Goal: Information Seeking & Learning: Learn about a topic

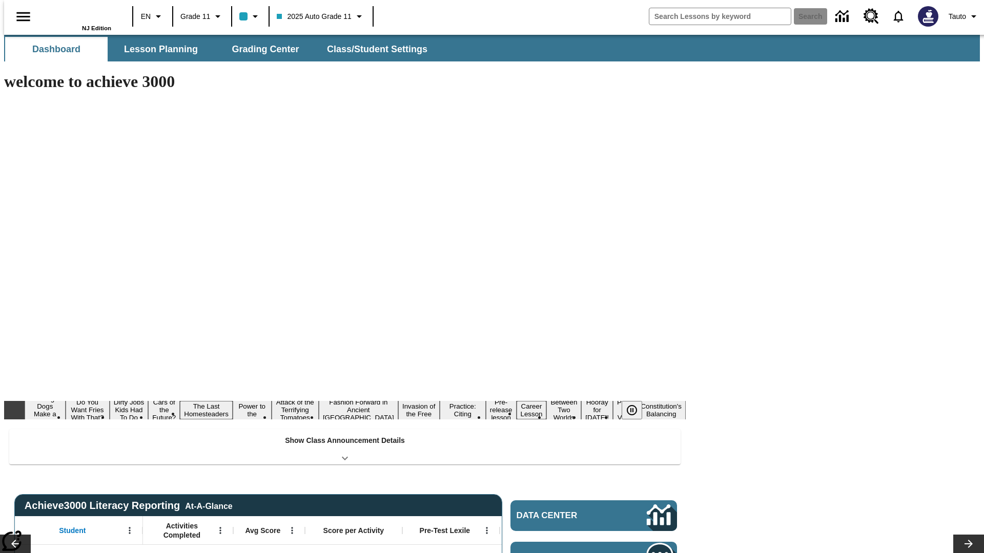
type input "-1"
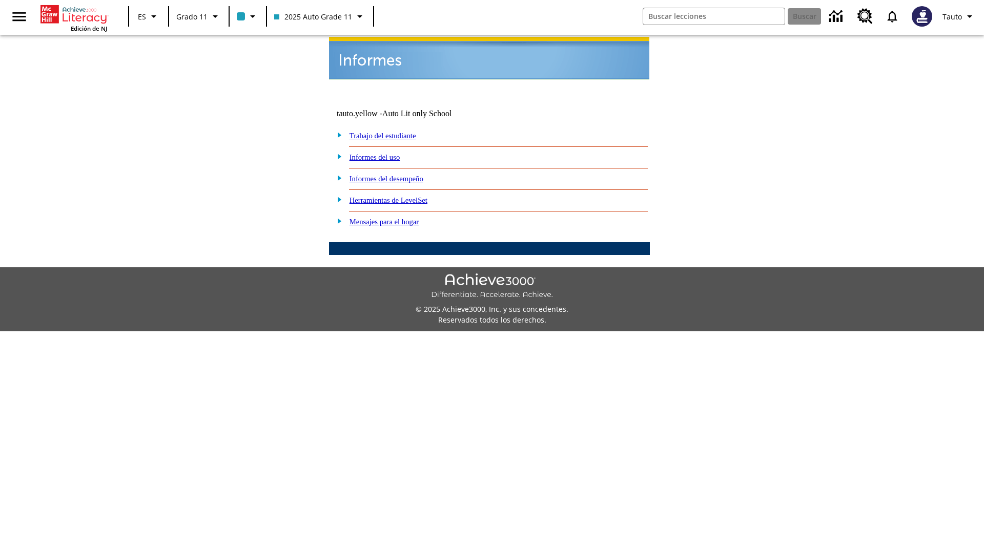
click at [383, 153] on link "Informes del uso" at bounding box center [374, 157] width 51 height 8
click at [0, 0] on link "¿Cuáles de mis estudiantes están usando el programa?" at bounding box center [0, 0] width 0 height 0
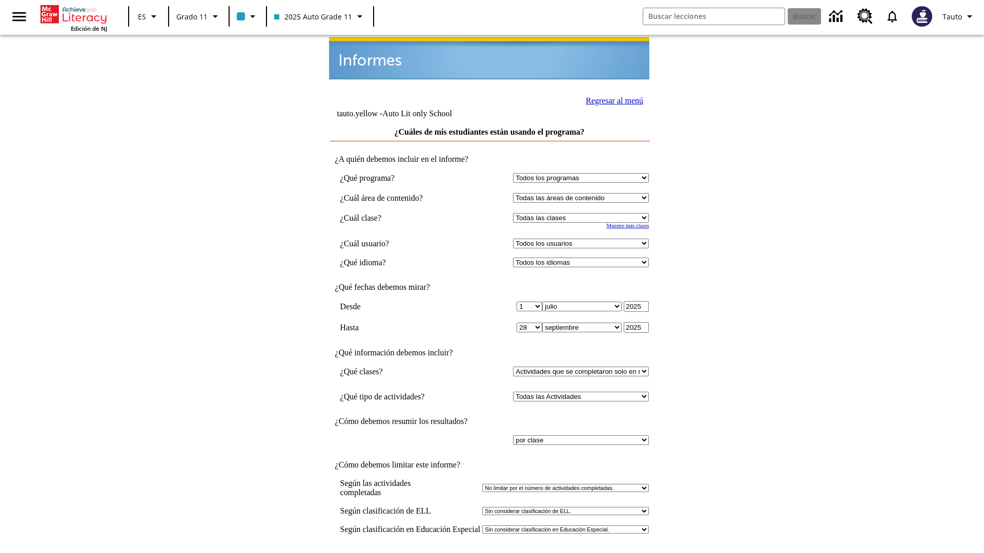
click at [583, 213] on select "Seleccionar una clase: Todas las clases 2025 Auto Grade 11 205 Auto Grade 11 Sa…" at bounding box center [581, 218] width 136 height 10
select select "11133141"
select select "21437114"
click at [490, 553] on input "Ver Informe" at bounding box center [489, 563] width 47 height 11
click at [611, 99] on link "Regresar al menú" at bounding box center [614, 100] width 57 height 9
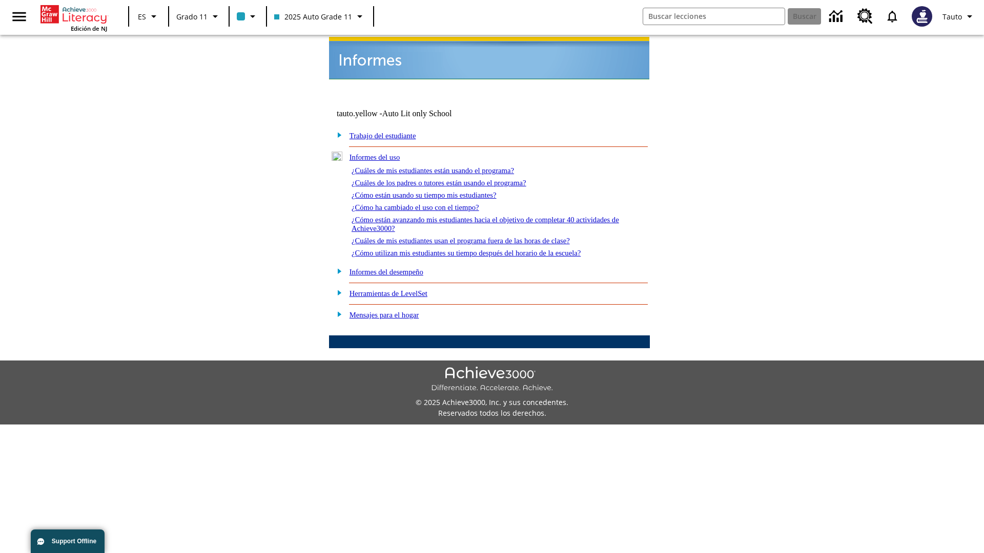
click at [453, 179] on link "¿Cuáles de los padres o tutores están usando el programa?" at bounding box center [438, 183] width 175 height 8
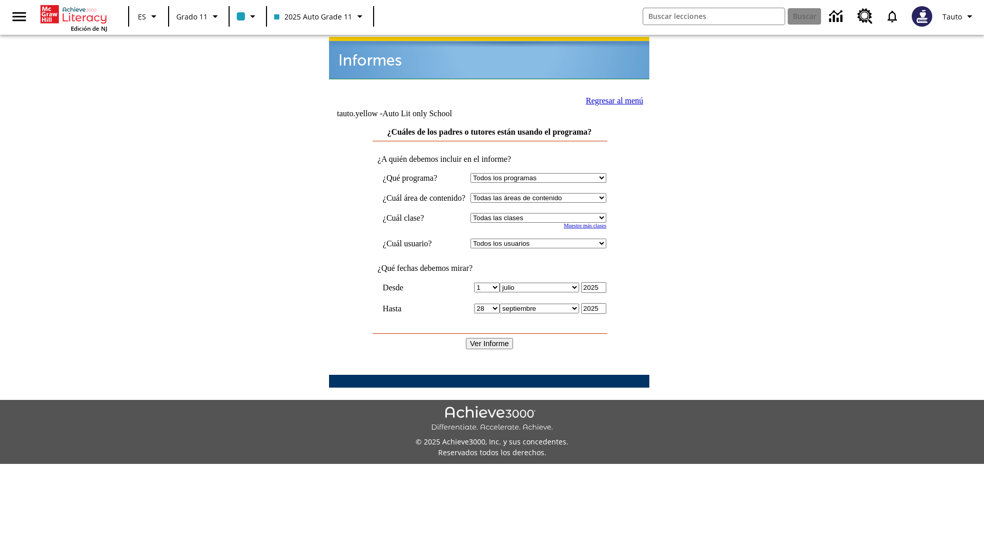
click at [548, 213] on select "Seleccionar una clase: Todas las clases 2025 Auto Grade 11 205 Auto Grade 11 Sa…" at bounding box center [538, 218] width 136 height 10
select select "11133141"
click at [548, 239] on select "Todos los usuarios Puma, Sautoen Puma, Sautoes Puma, Sautoss Twoclasses, Sautoe…" at bounding box center [538, 244] width 136 height 10
select select "21437114"
click at [490, 338] on input "Ver Informe" at bounding box center [489, 343] width 47 height 11
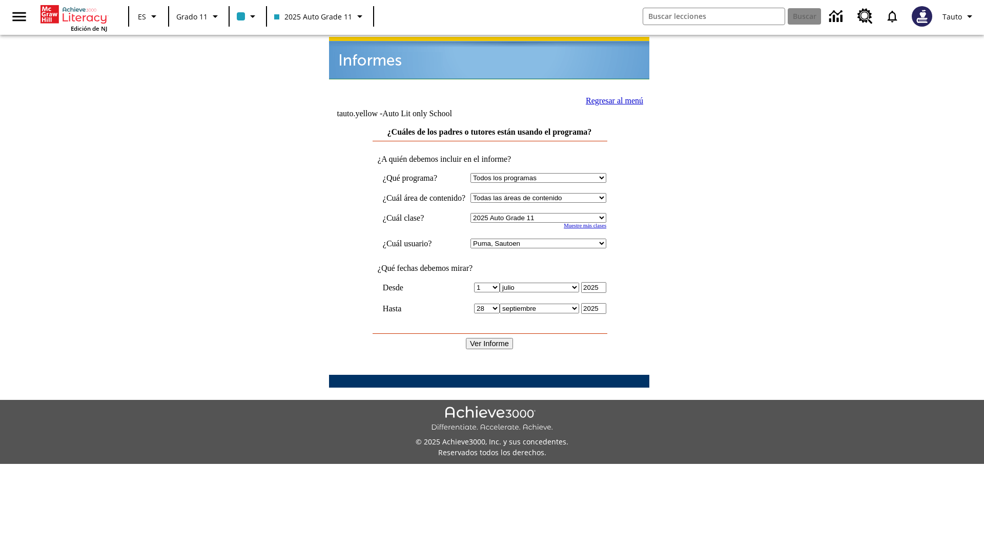
click at [610, 99] on link "Regresar al menú" at bounding box center [614, 100] width 57 height 9
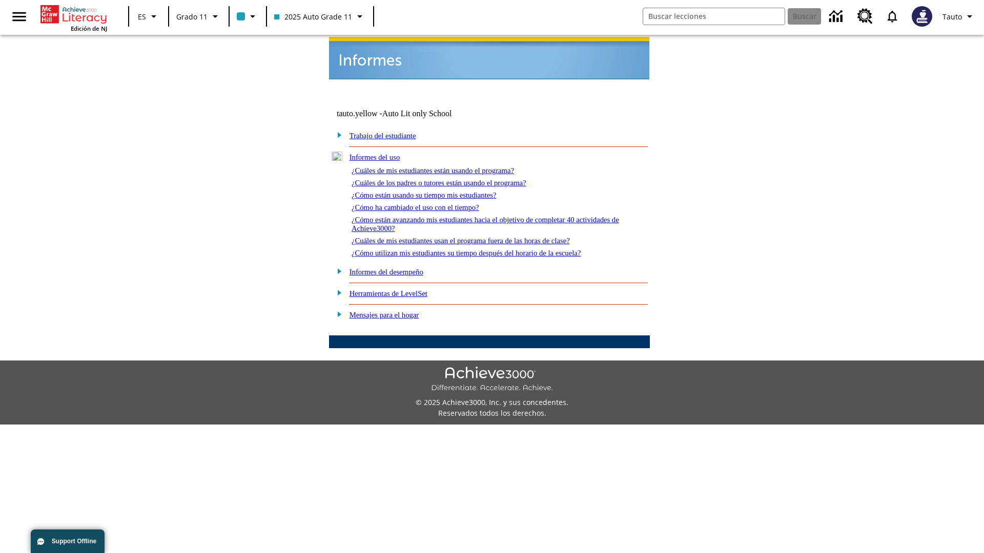
click at [436, 191] on link "¿Cómo están usando su tiempo mis estudiantes?" at bounding box center [423, 195] width 145 height 8
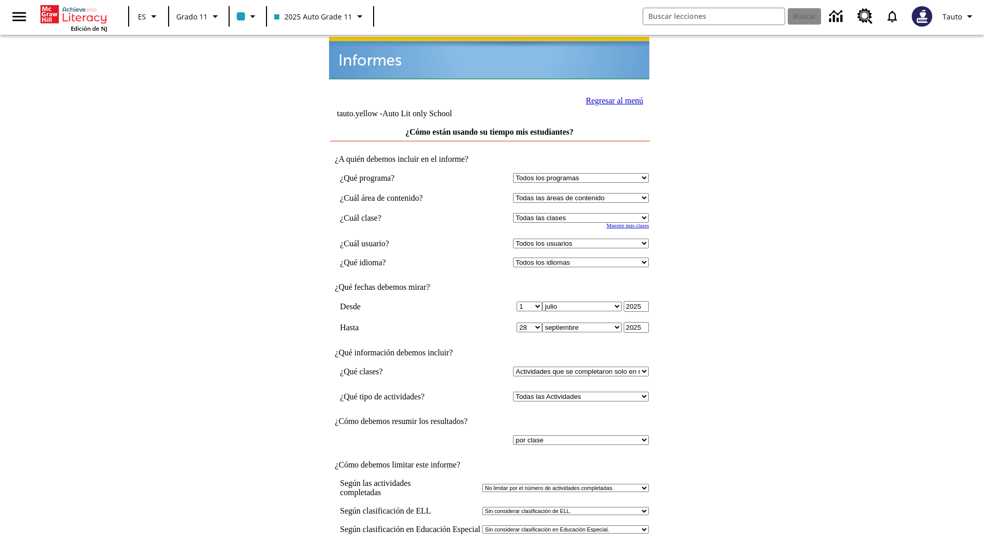
click at [583, 213] on select "Seleccionar una clase: Todas las clases 2025 Auto Grade 11 205 Auto Grade 11 Sa…" at bounding box center [581, 218] width 136 height 10
select select "11133141"
click at [583, 239] on select "Todos los usuarios Puma, Sautoen Puma, Sautoes Puma, Sautoss Twoclasses, Sautoe…" at bounding box center [581, 244] width 136 height 10
select select "21437114"
click at [490, 553] on input "Ver Informe" at bounding box center [489, 563] width 47 height 11
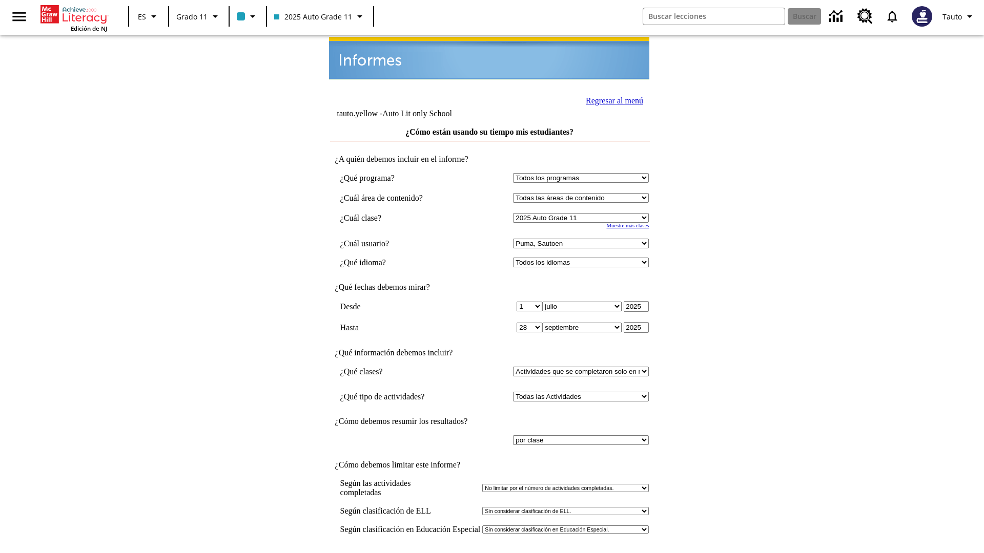
click at [611, 99] on link "Regresar al menú" at bounding box center [614, 100] width 57 height 9
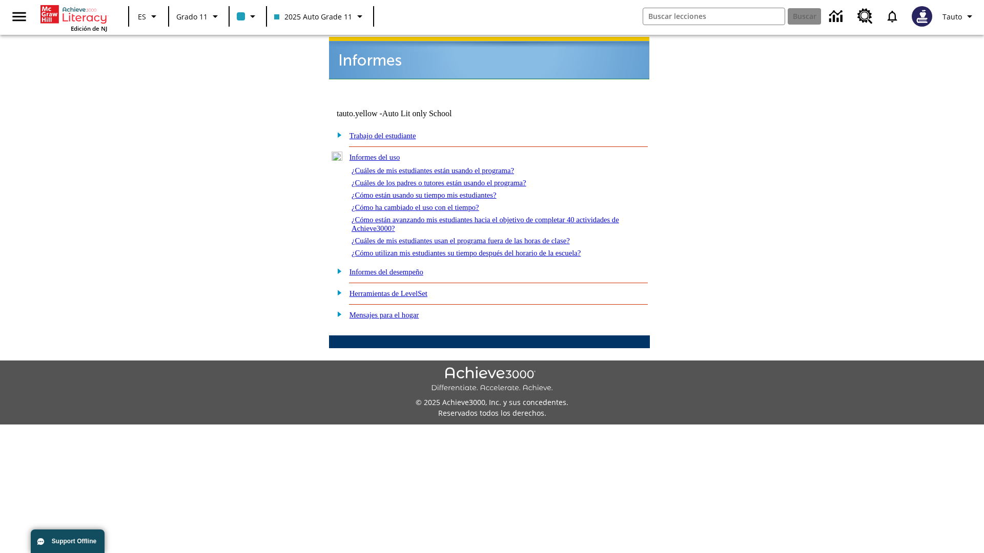
click at [424, 203] on link "¿Cómo ha cambiado el uso con el tiempo?" at bounding box center [415, 207] width 128 height 8
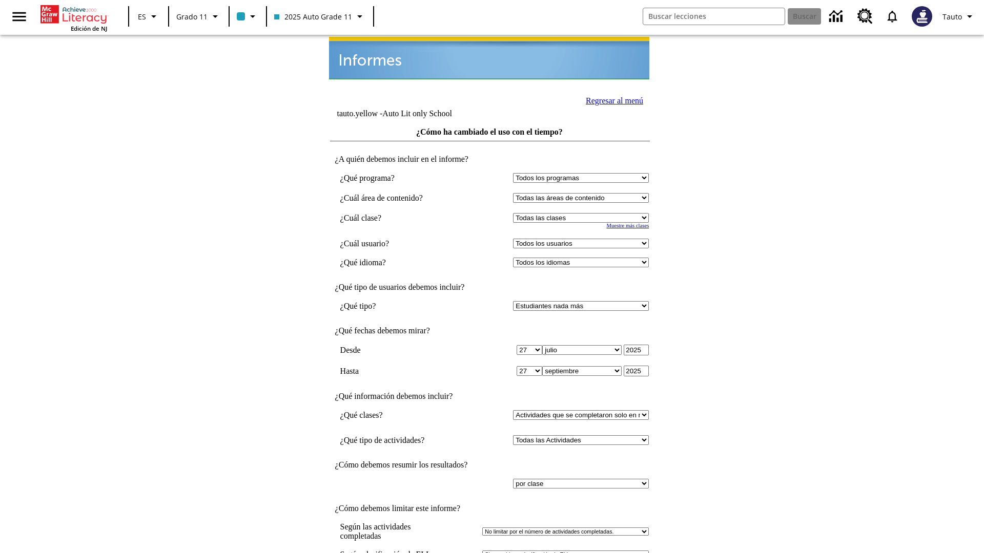
click at [583, 213] on select "Seleccionar una clase: Todas las clases 2025 Auto Grade 11 205 Auto Grade 11 Sa…" at bounding box center [581, 218] width 136 height 10
select select "11133141"
click at [583, 239] on select "Todos los usuarios Puma, Sautoen Puma, Sautoes Puma, Sautoss Twoclasses, Sautoe…" at bounding box center [581, 244] width 136 height 10
select select "21437114"
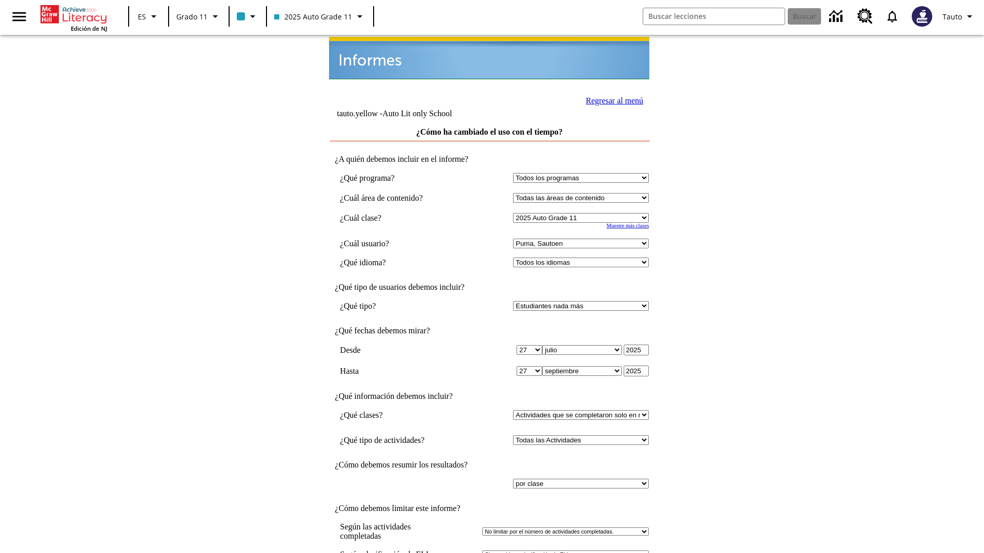
click at [611, 99] on link "Regresar al menú" at bounding box center [614, 100] width 57 height 9
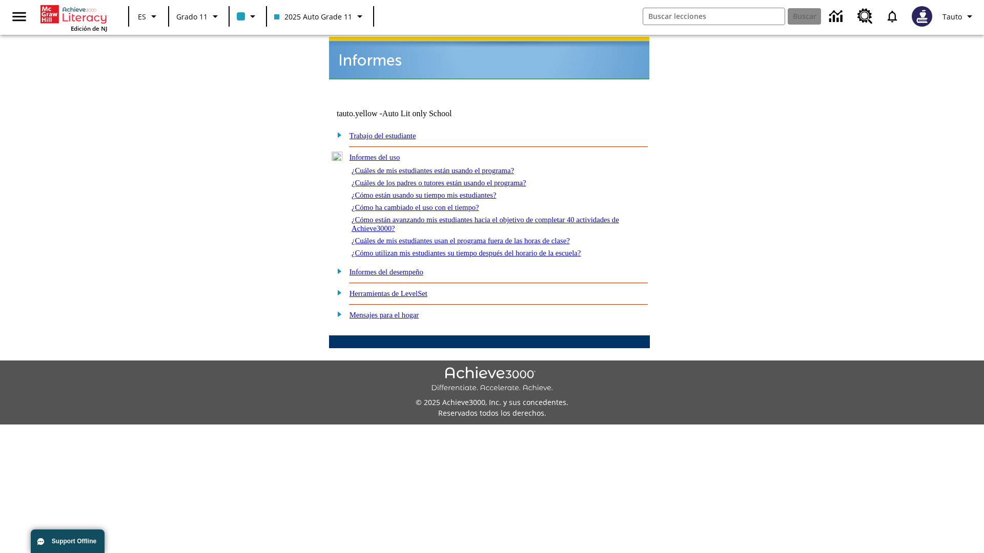
click at [481, 216] on link "¿Cómo están avanzando mis estudiantes hacia el objetivo de completar 40 activid…" at bounding box center [484, 224] width 267 height 17
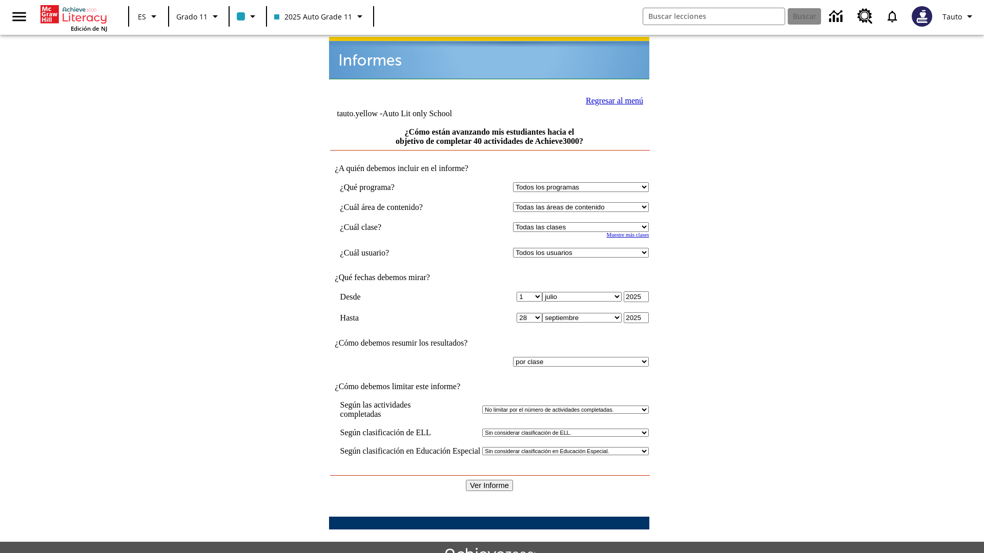
click at [583, 222] on select "Seleccionar una clase: Todas las clases 2025 Auto Grade 11 205 Auto Grade 11 Sa…" at bounding box center [581, 227] width 136 height 10
select select "11133141"
click at [583, 248] on select "Todos los usuarios Puma, Sautoen Puma, Sautoes Puma, Sautoss Twoclasses, Sautoe…" at bounding box center [581, 253] width 136 height 10
select select "21437114"
click at [490, 480] on input "Ver Informe" at bounding box center [489, 485] width 47 height 11
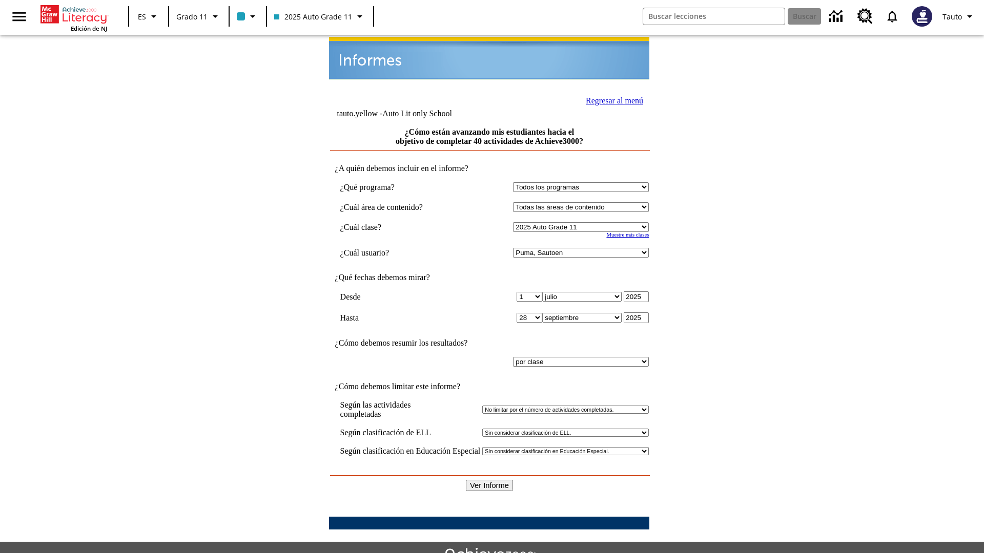
click at [611, 99] on link "Regresar al menú" at bounding box center [614, 100] width 57 height 9
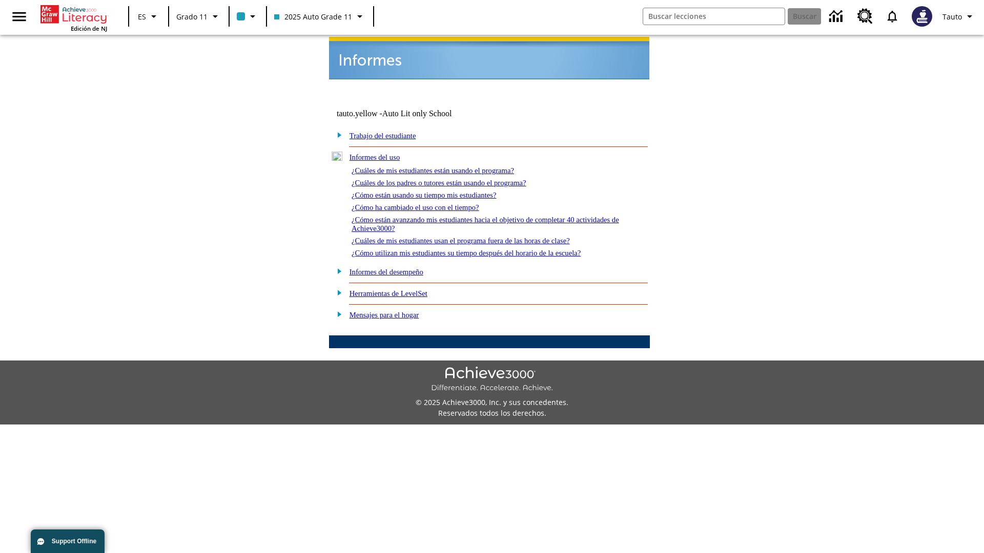
click at [479, 237] on link "¿Cuáles de mis estudiantes usan el programa fuera de las horas de clase?" at bounding box center [460, 241] width 218 height 8
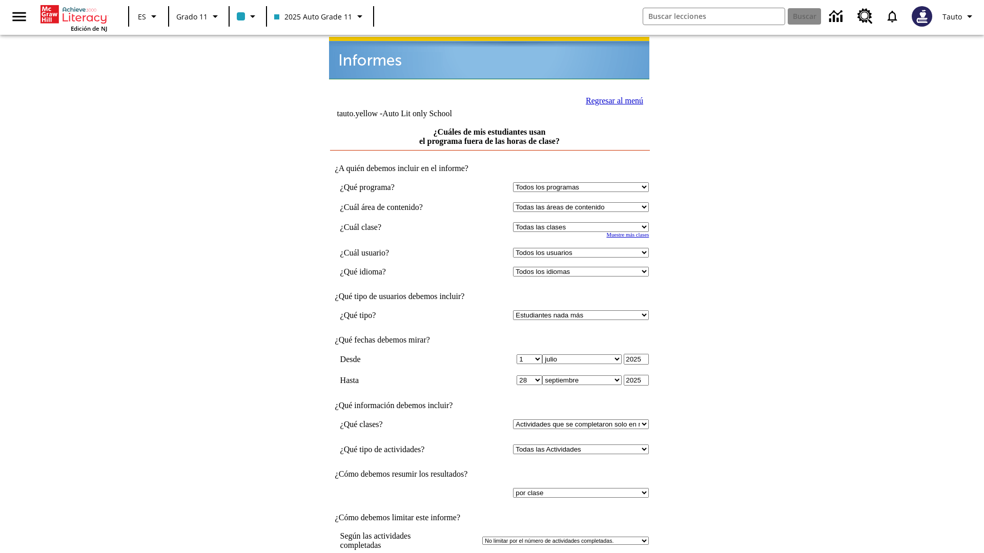
select select "11133141"
click at [583, 248] on select "Todos los usuarios Puma, Sautoen Puma, Sautoes Puma, Sautoss Twoclasses, Sautoe…" at bounding box center [581, 253] width 136 height 10
select select "21437114"
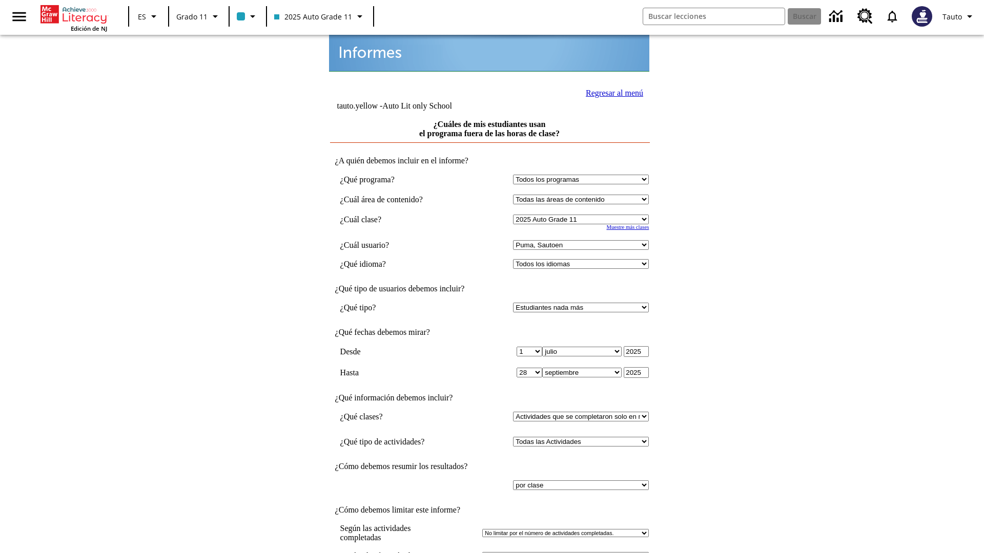
click at [611, 92] on link "Regresar al menú" at bounding box center [614, 93] width 57 height 9
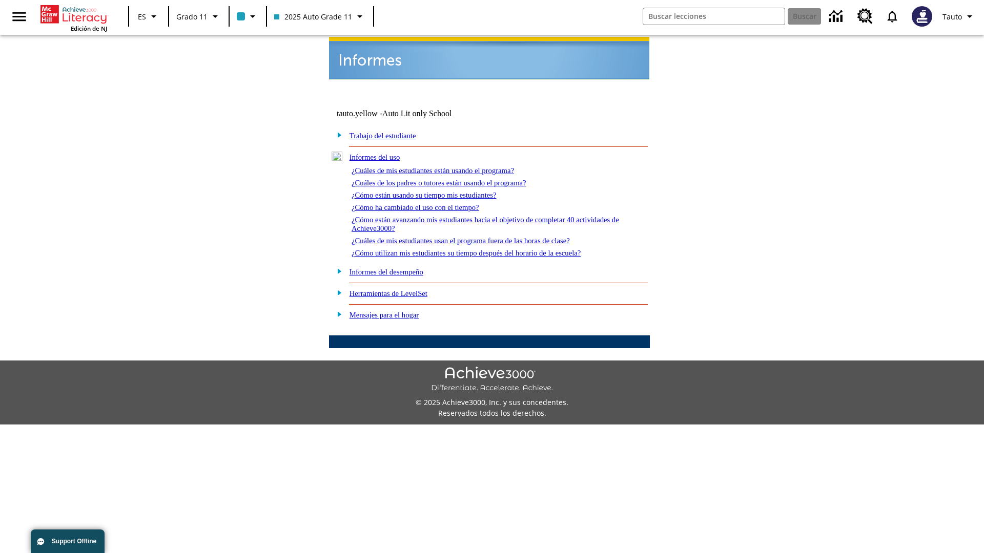
click at [484, 249] on link "¿Cómo utilizan mis estudiantes su tiempo después del horario de la escuela?" at bounding box center [465, 253] width 229 height 8
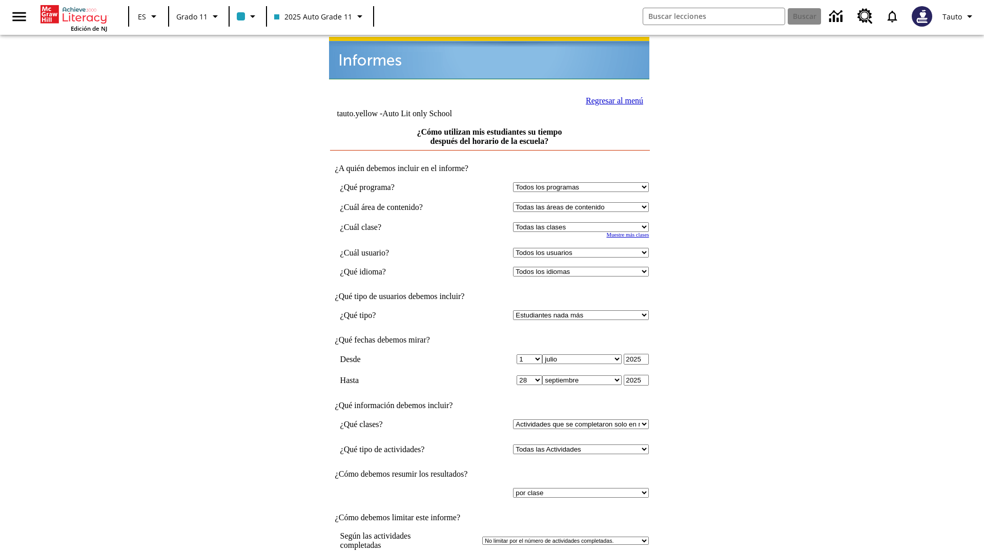
click at [583, 222] on select "Seleccionar una clase: Todas las clases 2025 Auto Grade 11 205 Auto Grade 11 Sa…" at bounding box center [581, 227] width 136 height 10
select select "11133141"
click at [583, 248] on select "Todos los usuarios Puma, Sautoen Puma, Sautoes Puma, Sautoss Twoclasses, Sautoe…" at bounding box center [581, 253] width 136 height 10
select select "21437114"
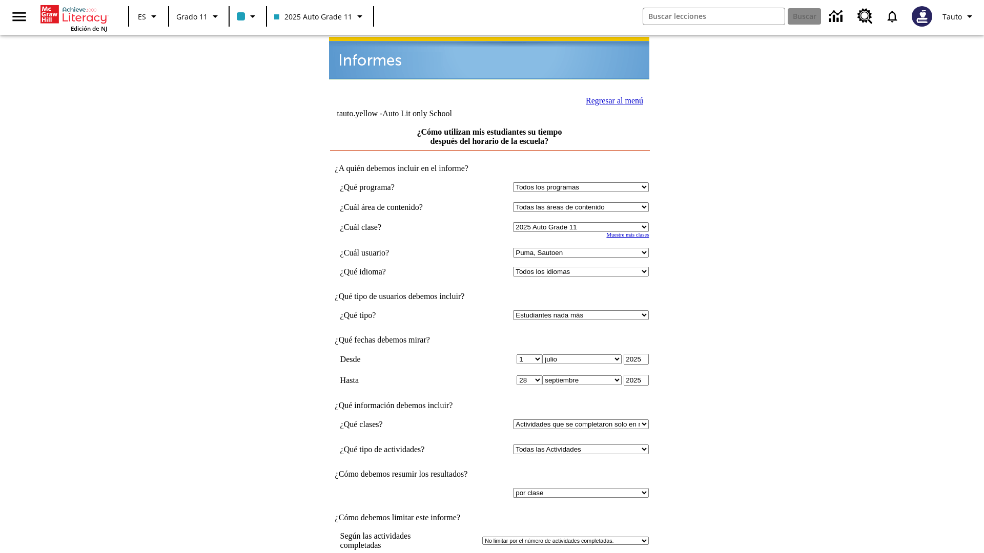
click at [611, 96] on link "Regresar al menú" at bounding box center [614, 100] width 57 height 9
